Goal: Find contact information: Find contact information

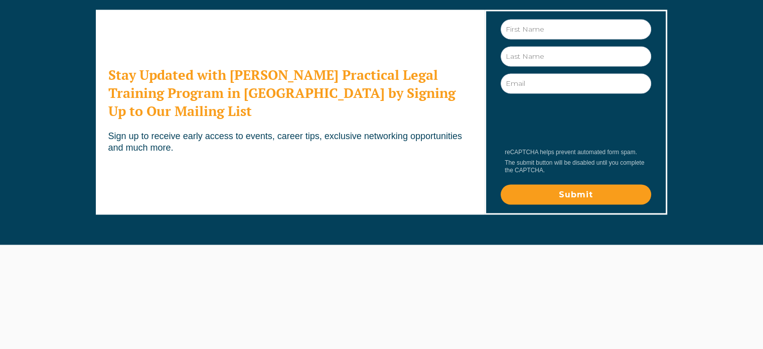
click at [258, 289] on link "Careers" at bounding box center [266, 293] width 23 height 8
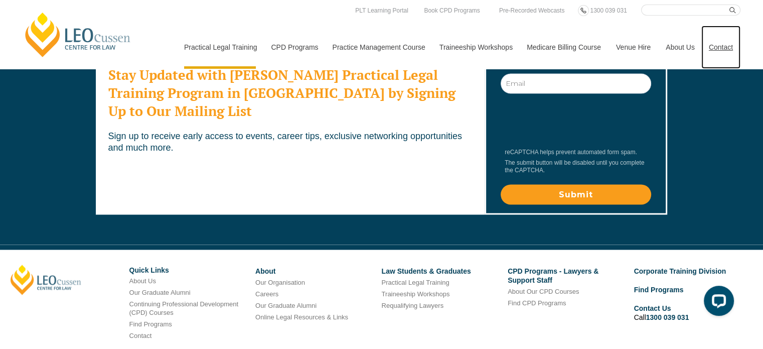
click at [720, 45] on link "Contact" at bounding box center [720, 47] width 39 height 43
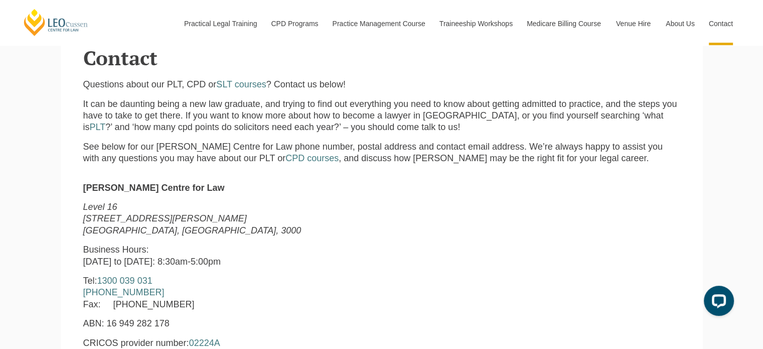
scroll to position [301, 0]
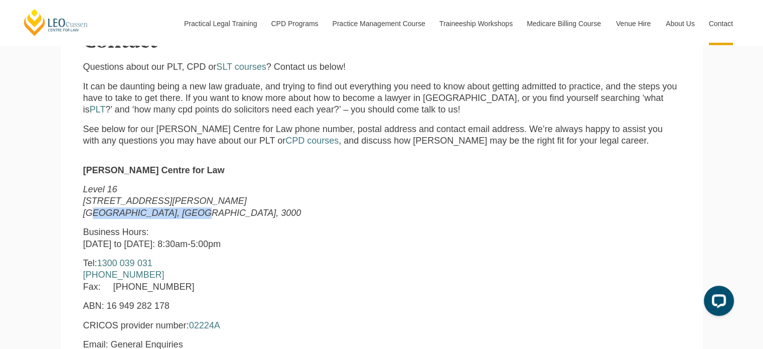
drag, startPoint x: 175, startPoint y: 215, endPoint x: 94, endPoint y: 214, distance: 80.3
click at [94, 214] on em "[GEOGRAPHIC_DATA], [GEOGRAPHIC_DATA], 3000" at bounding box center [192, 213] width 218 height 10
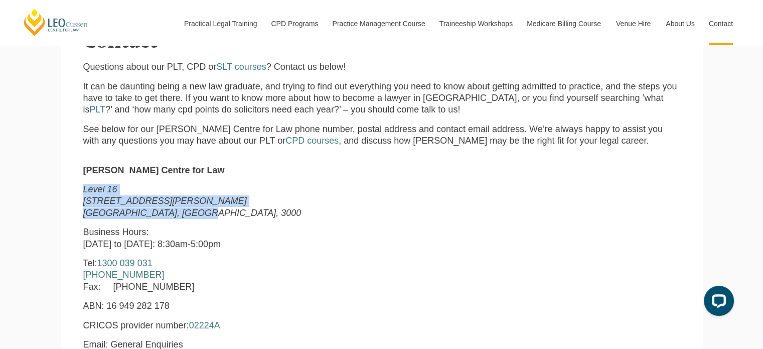
drag, startPoint x: 192, startPoint y: 212, endPoint x: 58, endPoint y: 194, distance: 134.6
copy p "Level 16 15 William Street Melbourne, Victoria, 3000"
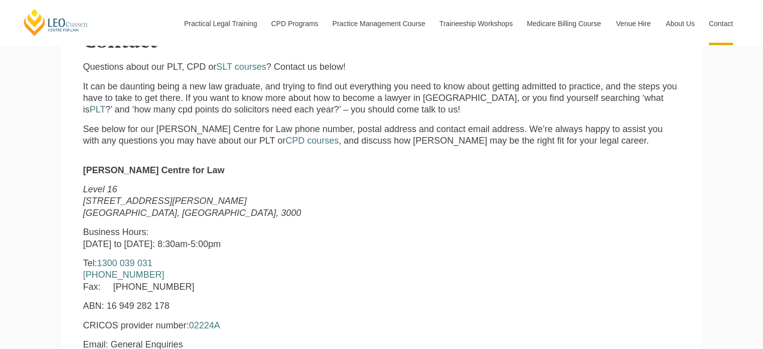
scroll to position [303, 0]
